Goal: Check status: Check status

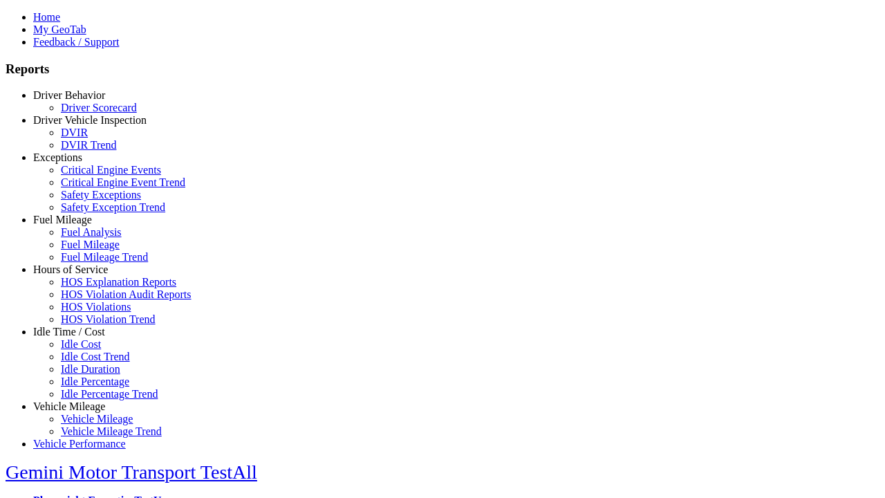
click at [80, 275] on link "Hours of Service" at bounding box center [70, 269] width 75 height 12
click at [90, 288] on link "HOS Explanation Reports" at bounding box center [118, 282] width 115 height 12
type input "**********"
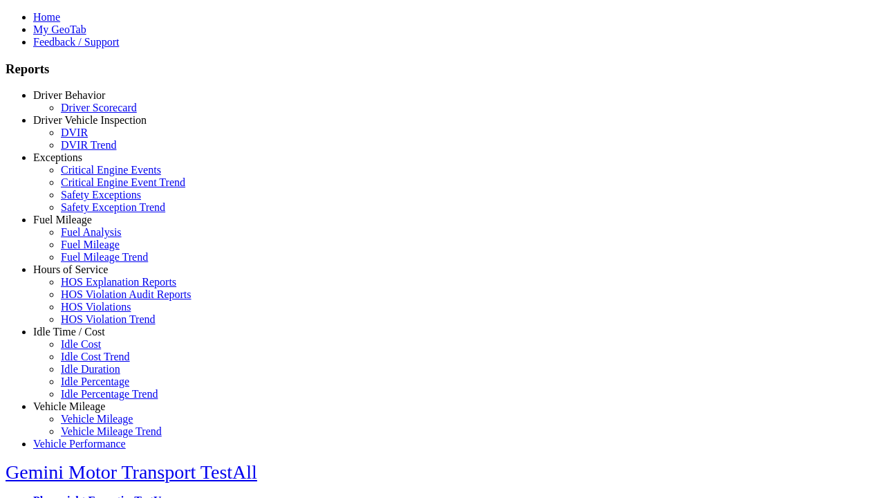
type input "*********"
